Goal: Find specific page/section: Find specific page/section

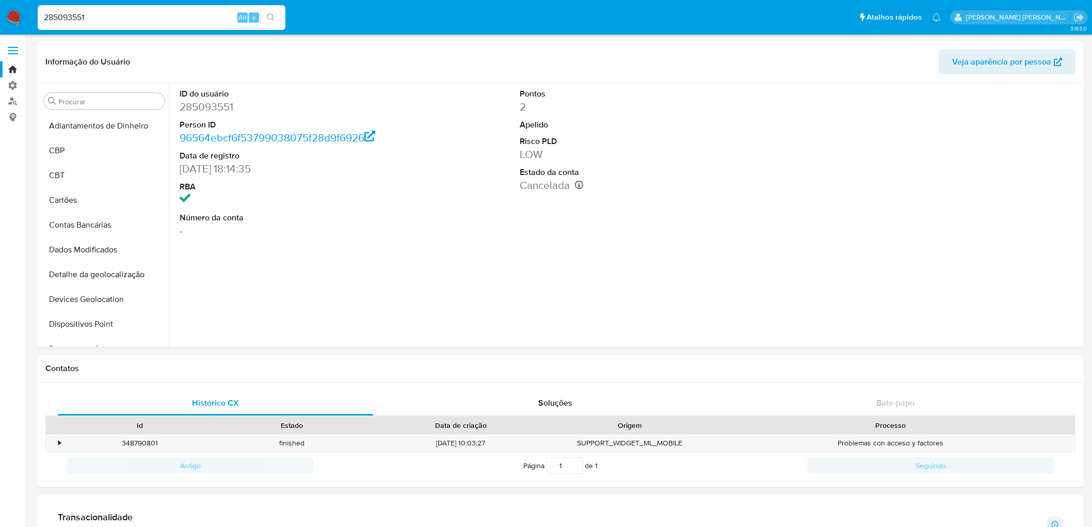
select select "10"
click at [138, 15] on input "285093551" at bounding box center [162, 17] width 248 height 13
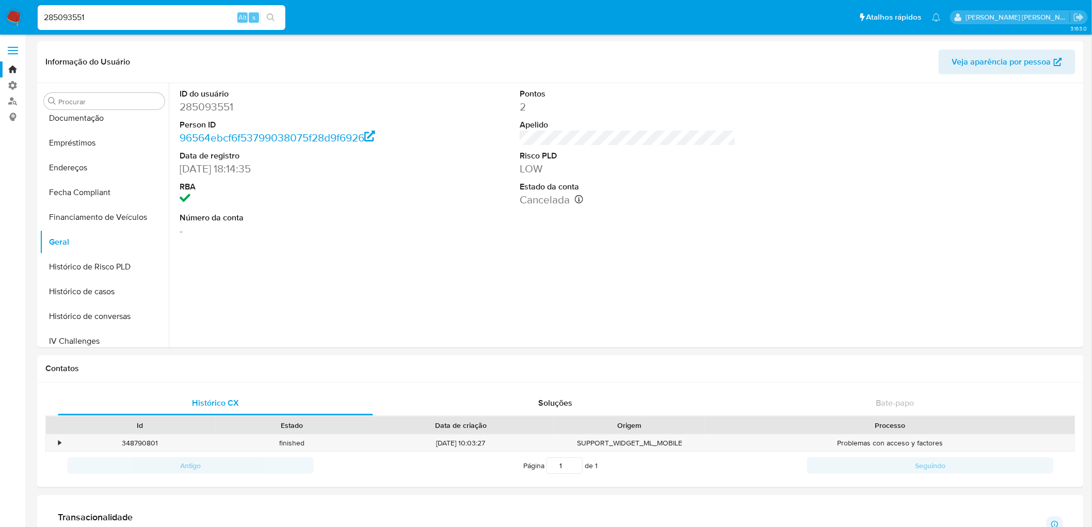
click at [138, 15] on input "285093551" at bounding box center [162, 17] width 248 height 13
type input "479062442"
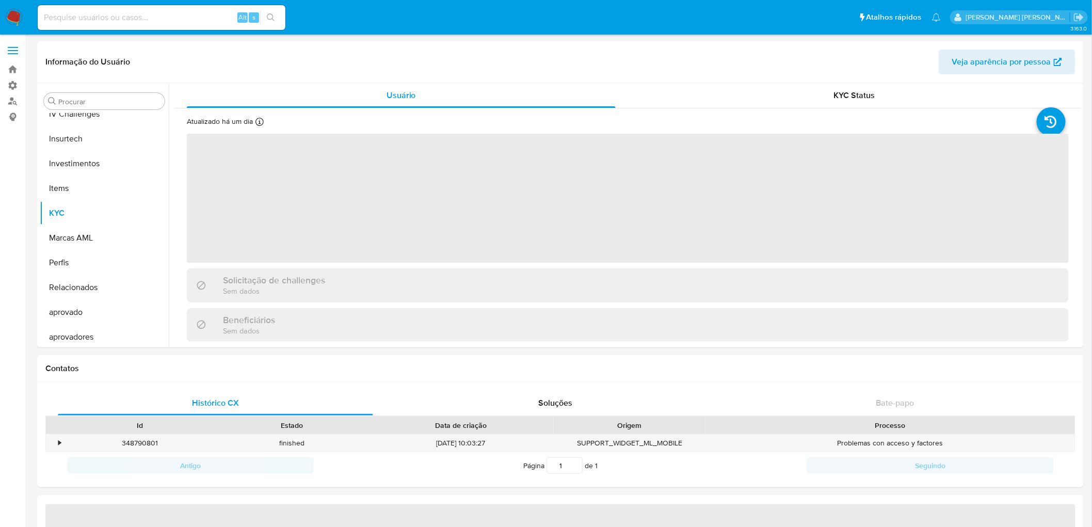
scroll to position [460, 0]
select select "10"
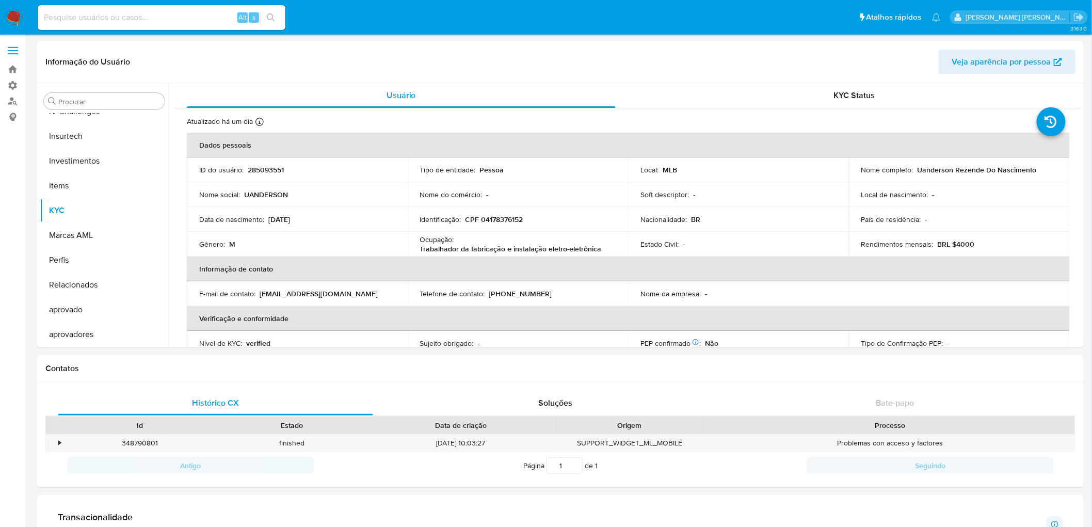
click at [88, 13] on input at bounding box center [162, 17] width 248 height 13
paste input "479062442"
type input "479062442"
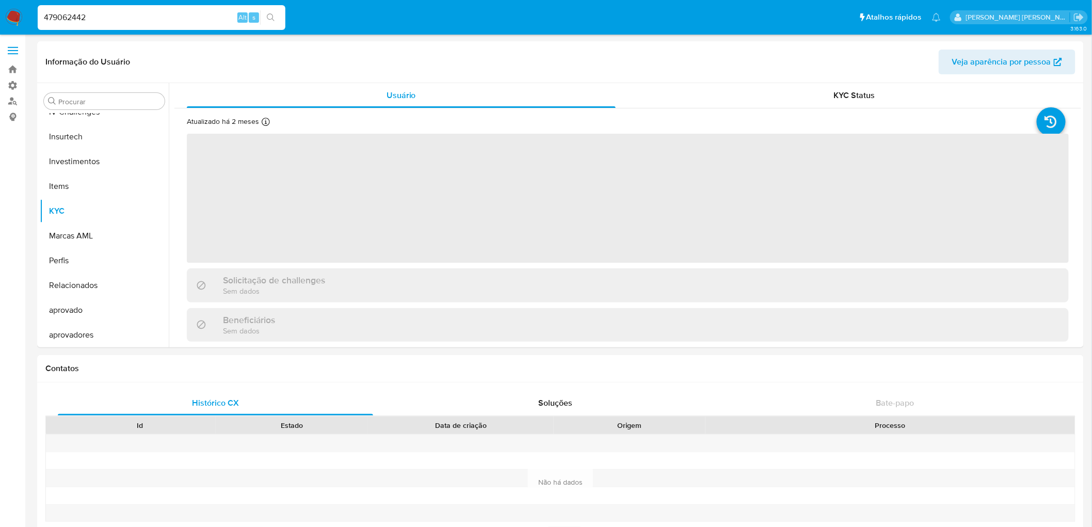
scroll to position [460, 0]
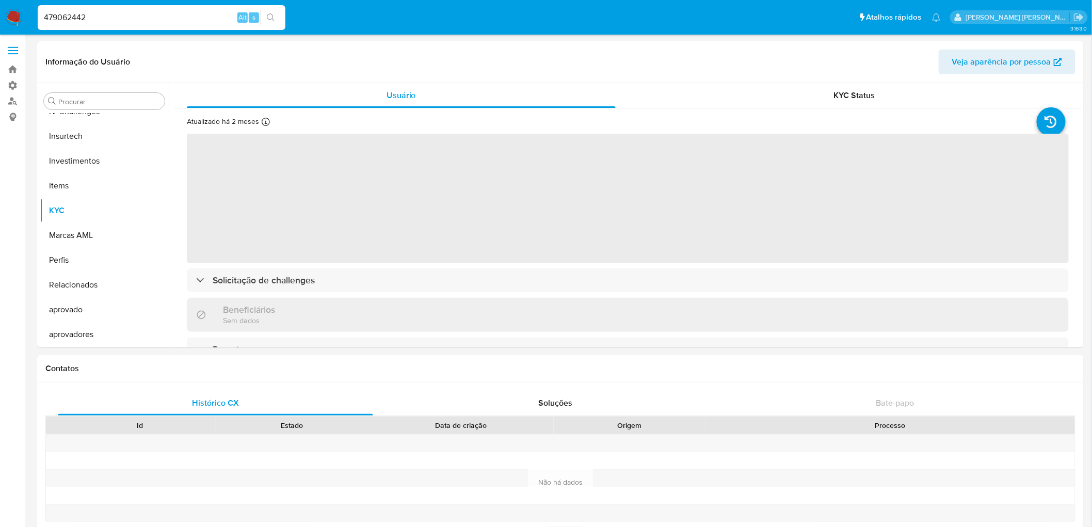
select select "10"
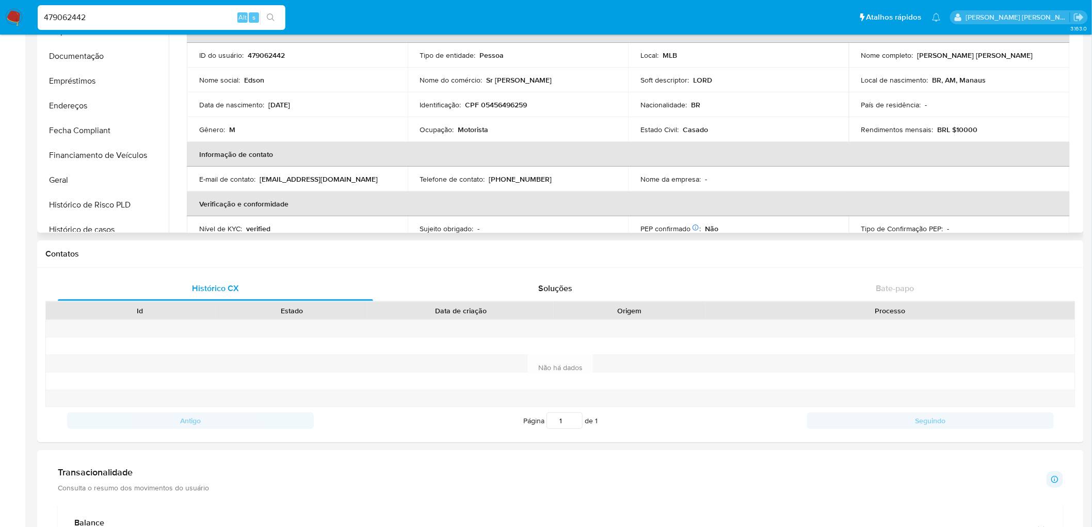
scroll to position [174, 0]
click at [68, 184] on button "Geral" at bounding box center [100, 184] width 121 height 25
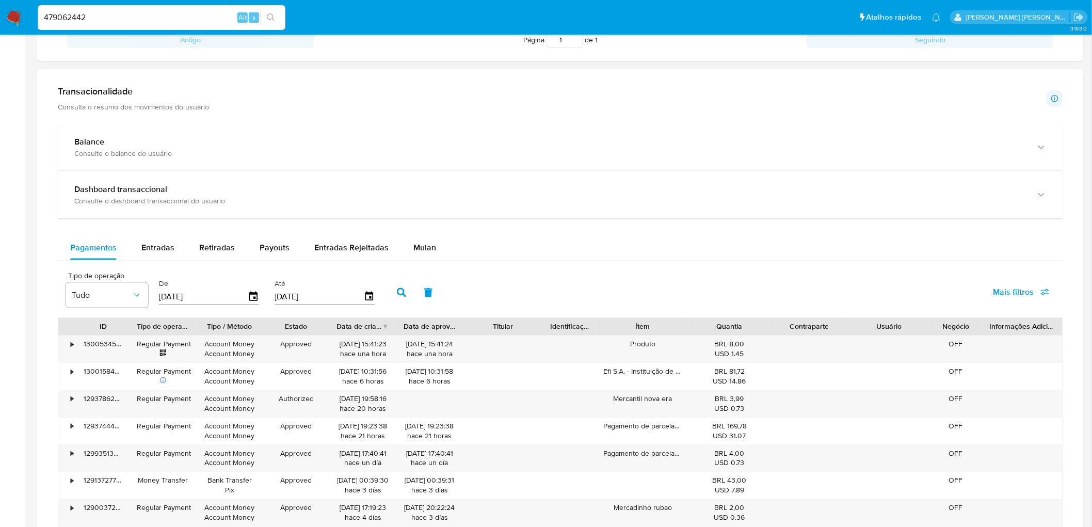
scroll to position [516, 0]
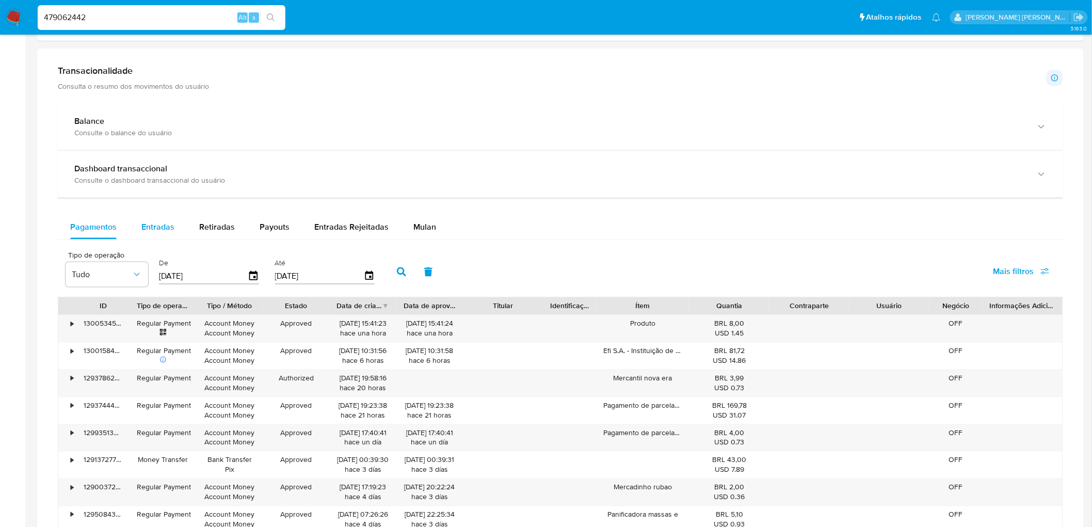
click at [169, 217] on div "Entradas" at bounding box center [157, 227] width 33 height 25
select select "10"
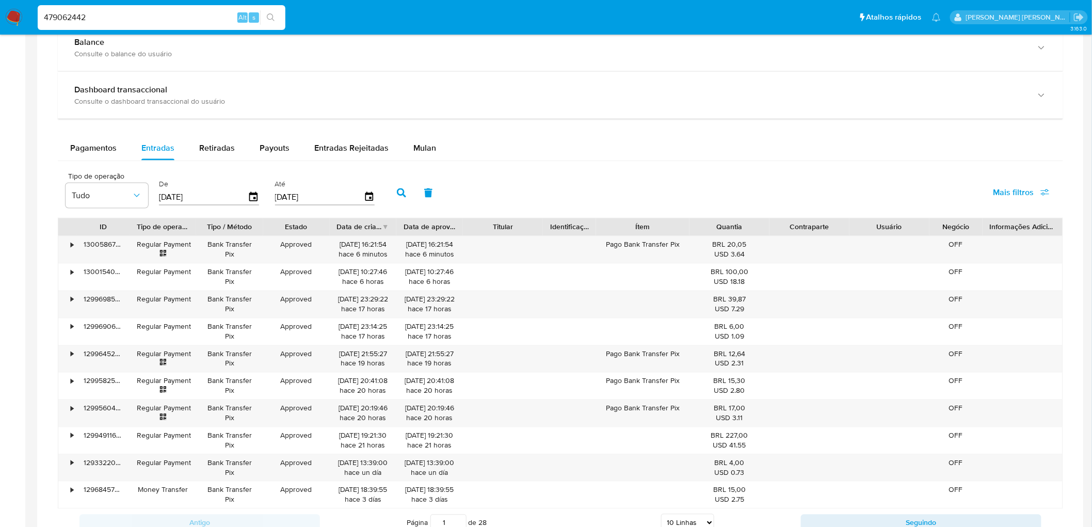
scroll to position [631, 0]
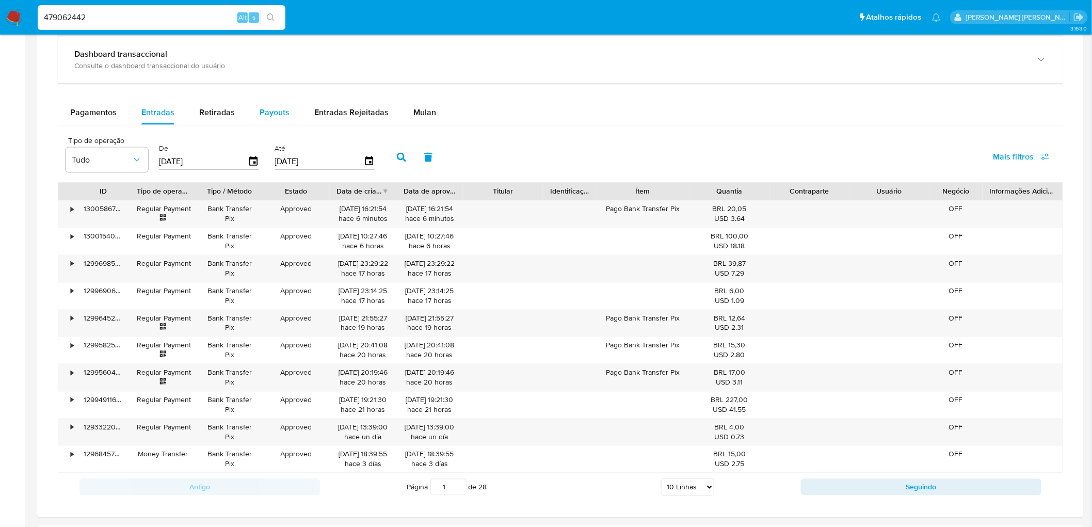
click at [261, 114] on span "Payouts" at bounding box center [275, 112] width 30 height 12
select select "10"
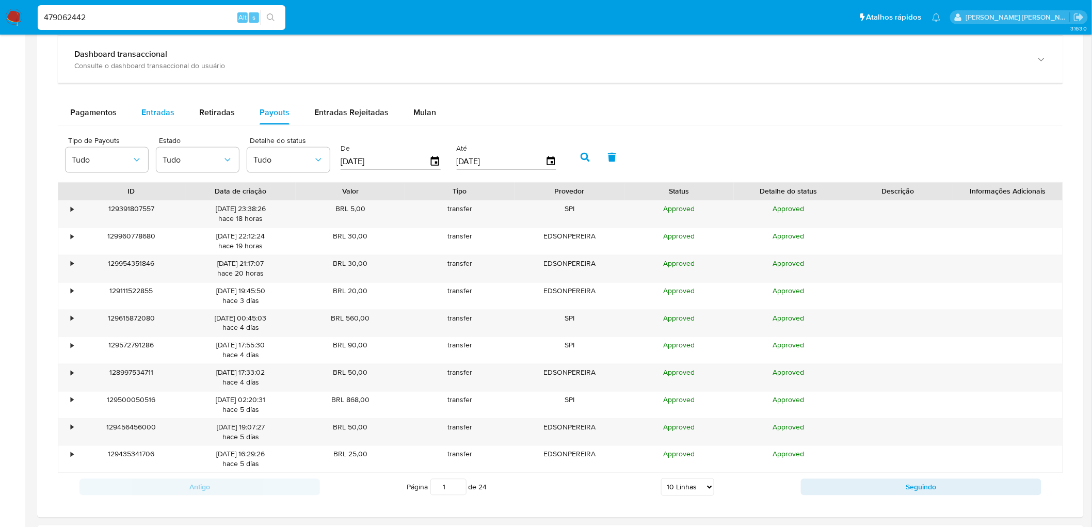
click at [157, 120] on div "Entradas" at bounding box center [157, 112] width 33 height 25
